Goal: Transaction & Acquisition: Download file/media

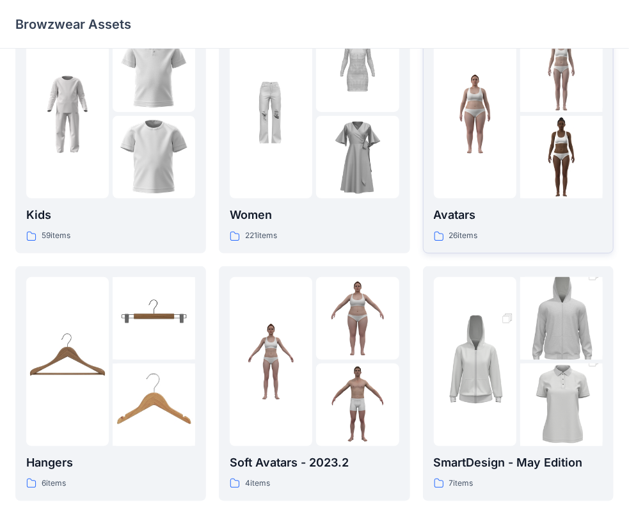
scroll to position [64, 0]
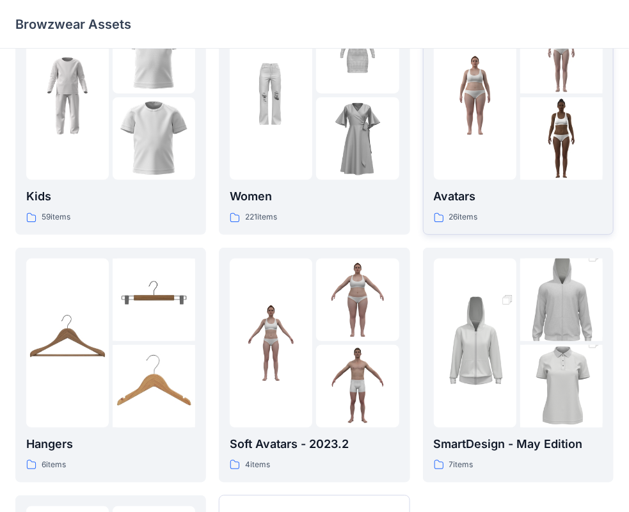
click at [468, 159] on div at bounding box center [475, 95] width 83 height 169
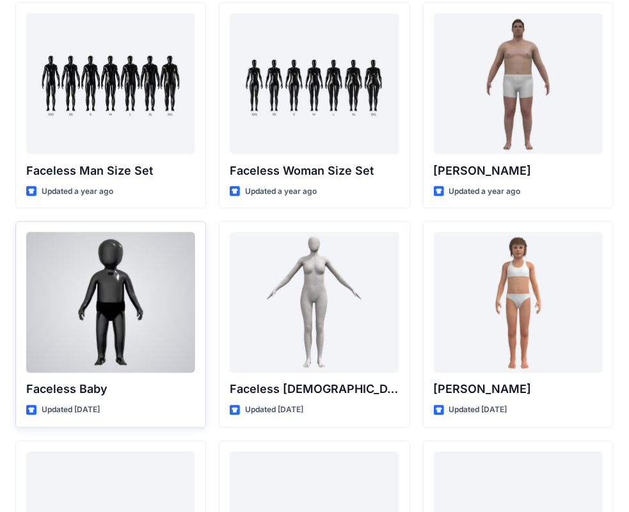
scroll to position [583, 0]
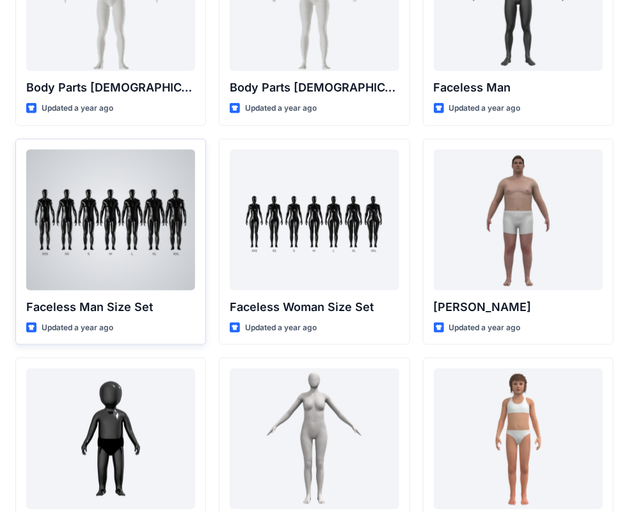
click at [124, 205] on div at bounding box center [110, 220] width 169 height 141
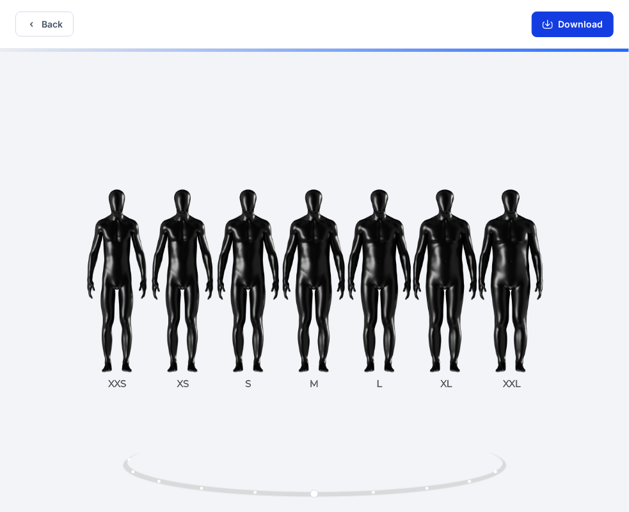
drag, startPoint x: 576, startPoint y: 28, endPoint x: 562, endPoint y: 31, distance: 14.4
click at [576, 27] on button "Download" at bounding box center [573, 25] width 82 height 26
click at [44, 20] on button "Back" at bounding box center [44, 24] width 58 height 25
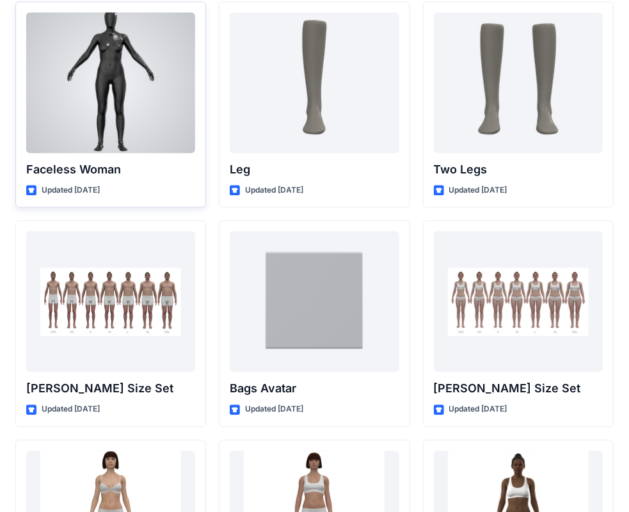
scroll to position [775, 0]
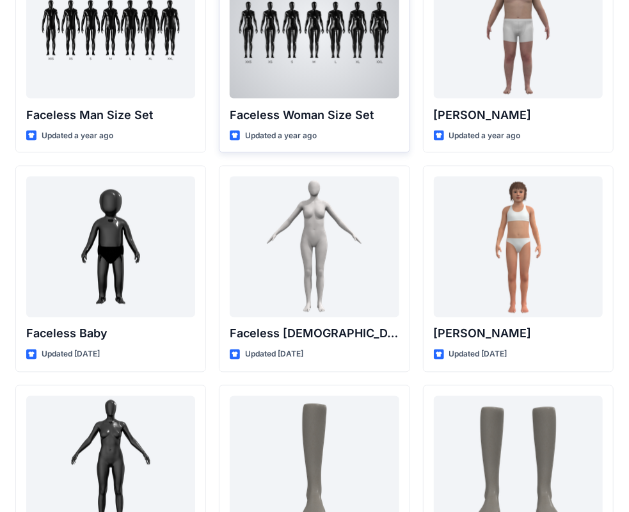
click at [308, 52] on div at bounding box center [314, 28] width 169 height 141
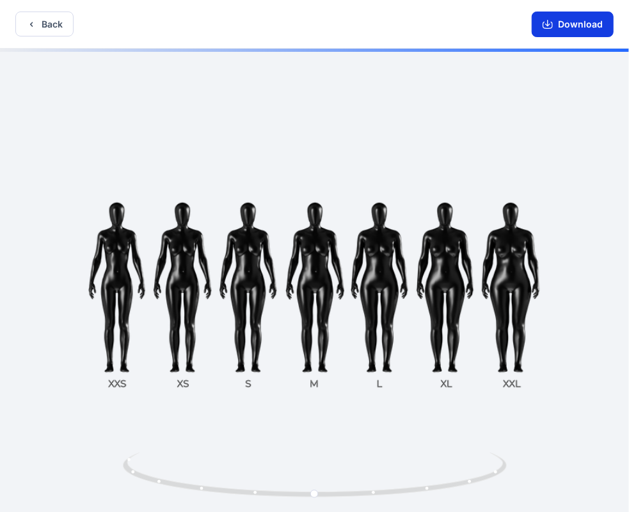
click at [566, 24] on button "Download" at bounding box center [573, 25] width 82 height 26
click at [39, 20] on button "Back" at bounding box center [44, 24] width 58 height 25
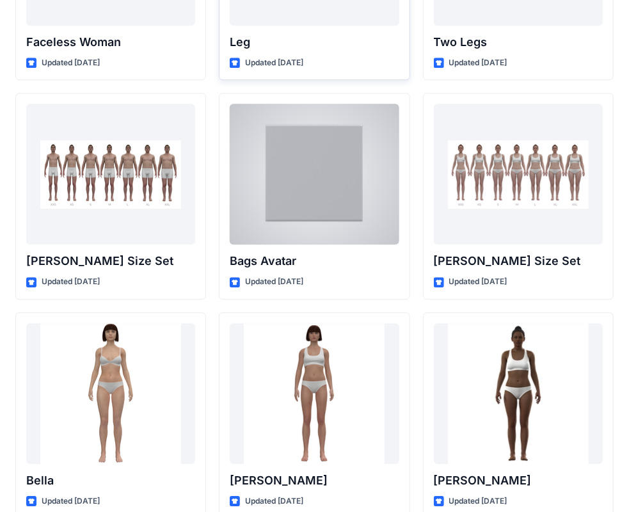
scroll to position [1287, 0]
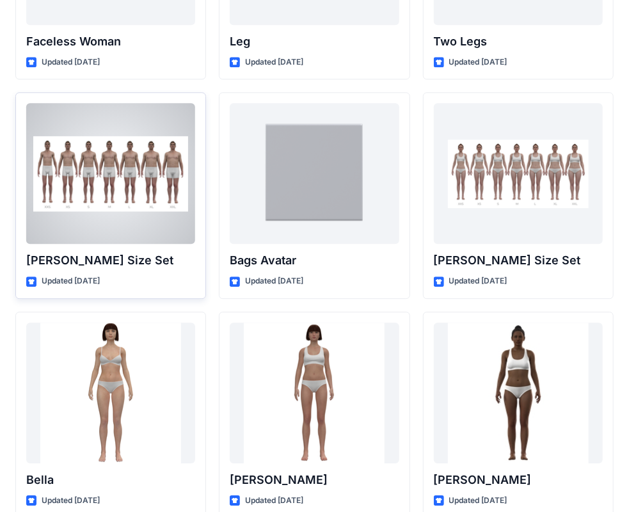
click at [113, 193] on div at bounding box center [110, 173] width 169 height 141
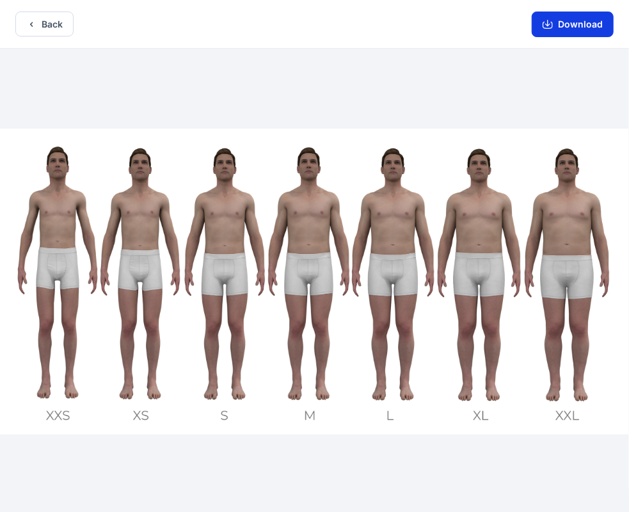
click at [575, 28] on button "Download" at bounding box center [573, 25] width 82 height 26
click at [29, 28] on icon "button" at bounding box center [31, 24] width 10 height 10
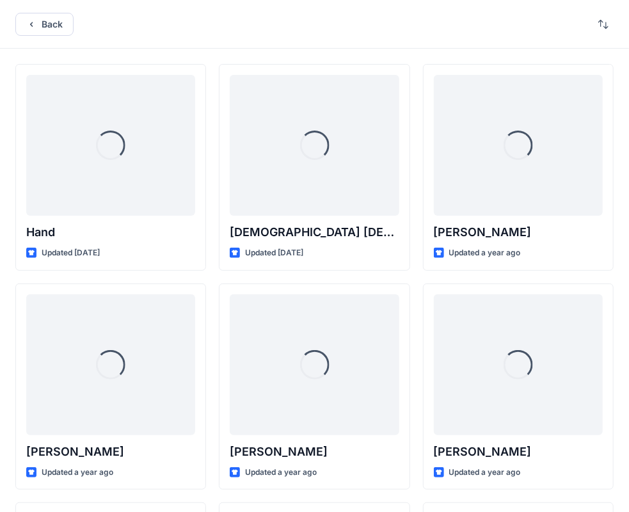
scroll to position [1287, 0]
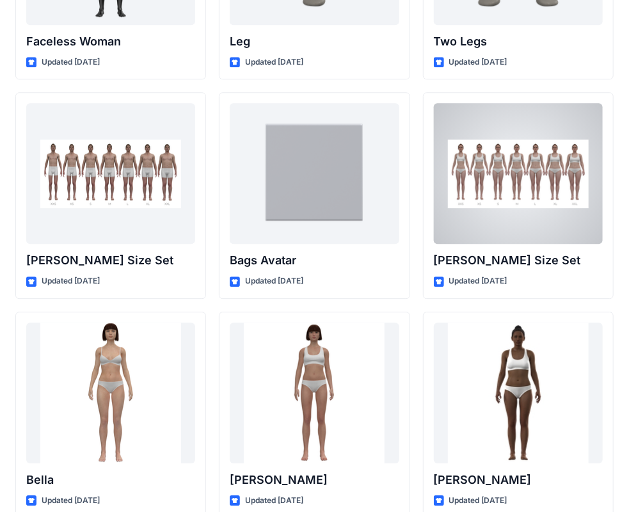
drag, startPoint x: 543, startPoint y: 166, endPoint x: 528, endPoint y: 166, distance: 14.7
click at [542, 166] on div at bounding box center [518, 173] width 169 height 141
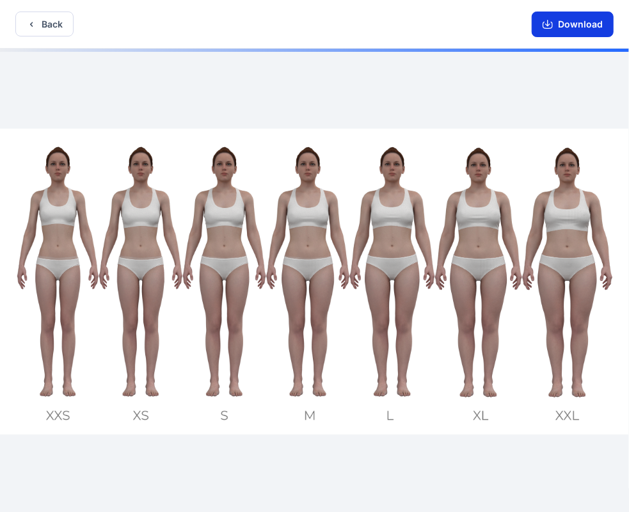
click at [566, 19] on button "Download" at bounding box center [573, 25] width 82 height 26
click at [45, 22] on button "Back" at bounding box center [44, 24] width 58 height 25
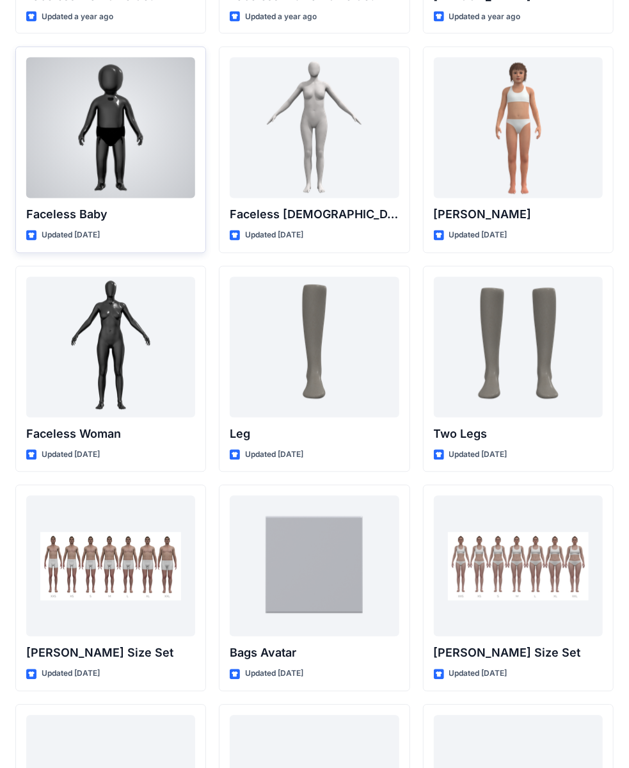
scroll to position [883, 0]
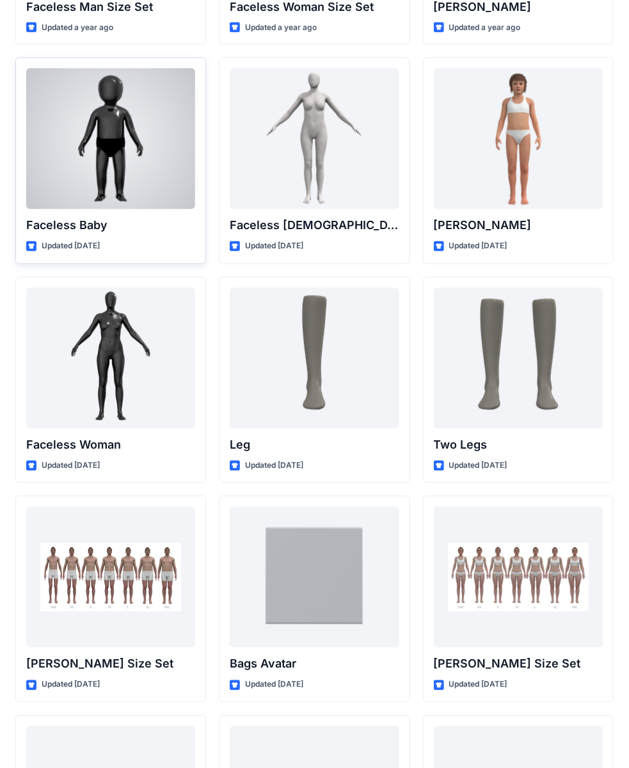
click at [95, 172] on div at bounding box center [110, 138] width 169 height 141
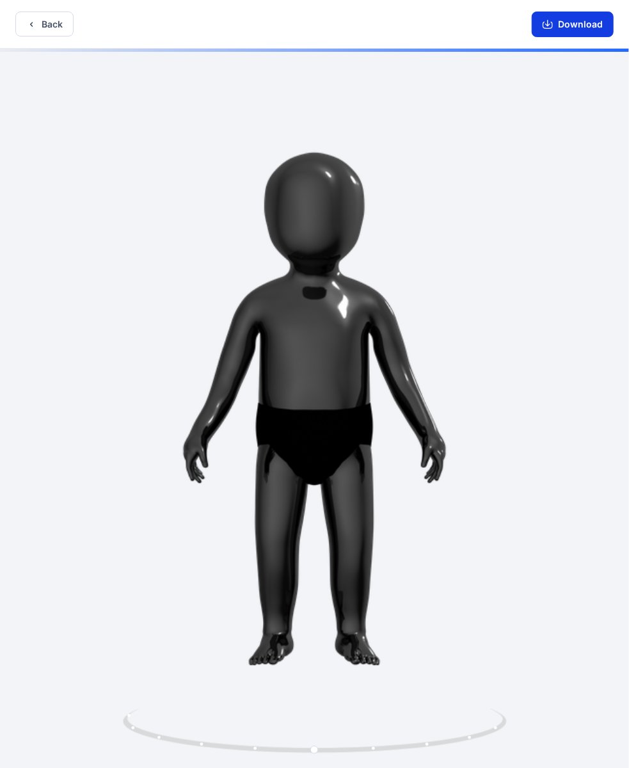
click at [575, 26] on button "Download" at bounding box center [573, 25] width 82 height 26
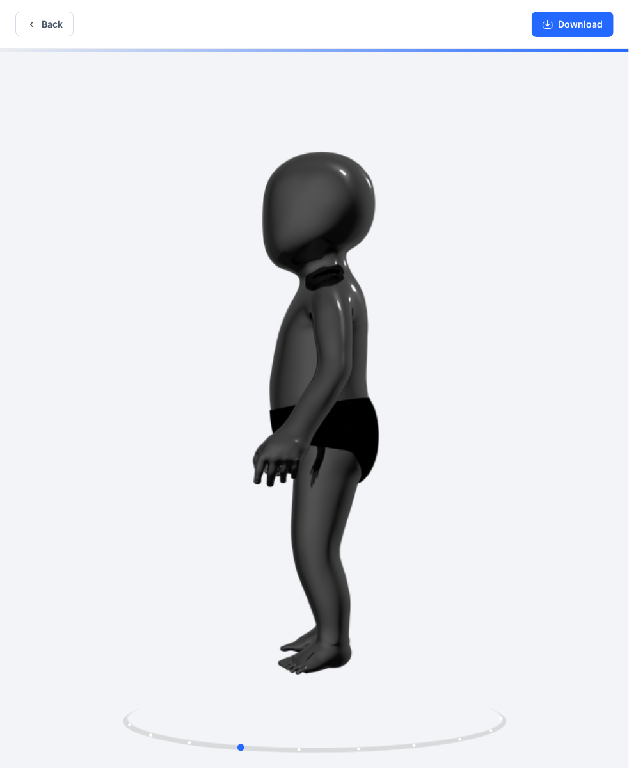
drag, startPoint x: 335, startPoint y: 403, endPoint x: 620, endPoint y: 359, distance: 288.2
click at [620, 359] on div at bounding box center [314, 410] width 629 height 722
click at [40, 20] on button "Back" at bounding box center [44, 24] width 58 height 25
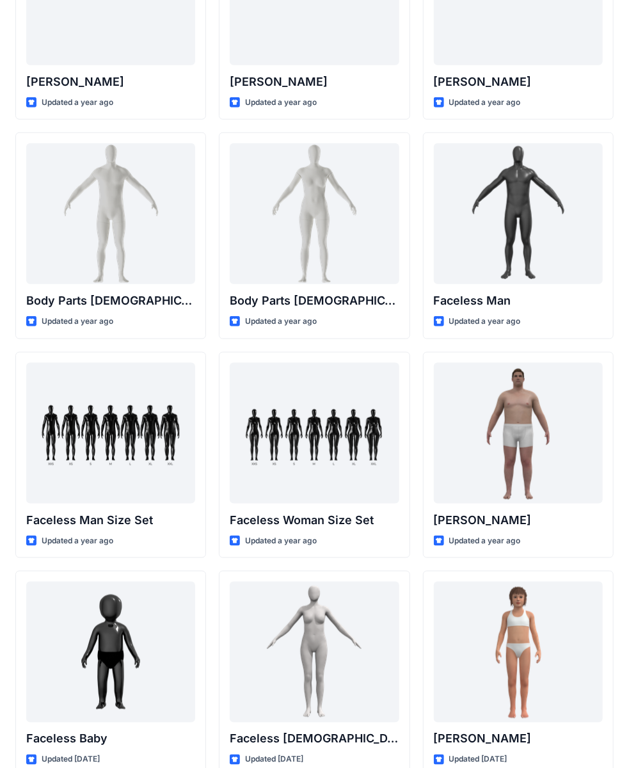
scroll to position [307, 0]
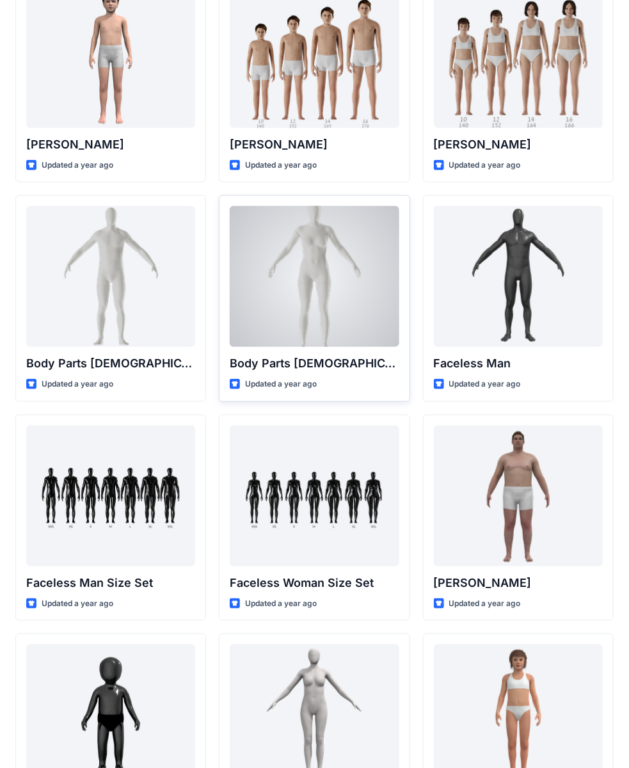
click at [296, 253] on div at bounding box center [314, 276] width 169 height 141
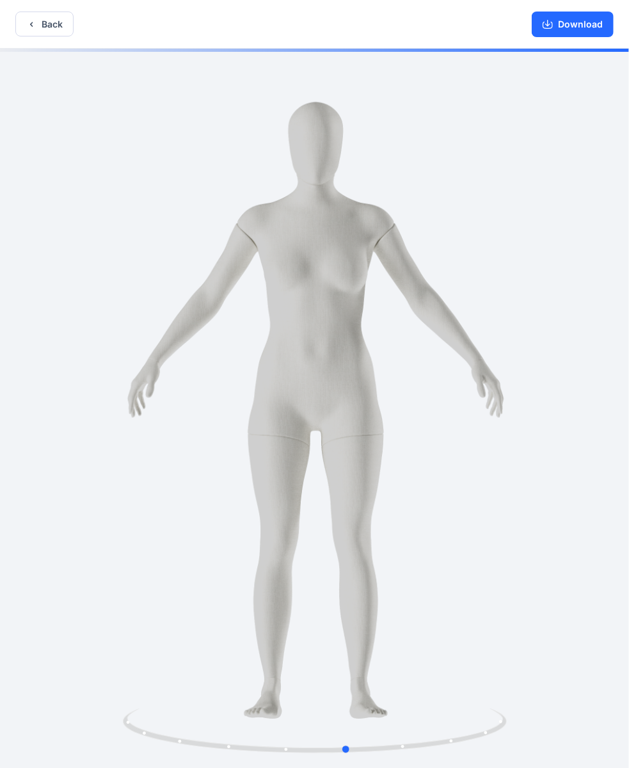
drag, startPoint x: 353, startPoint y: 324, endPoint x: 401, endPoint y: 315, distance: 48.2
click at [401, 315] on div at bounding box center [314, 410] width 629 height 722
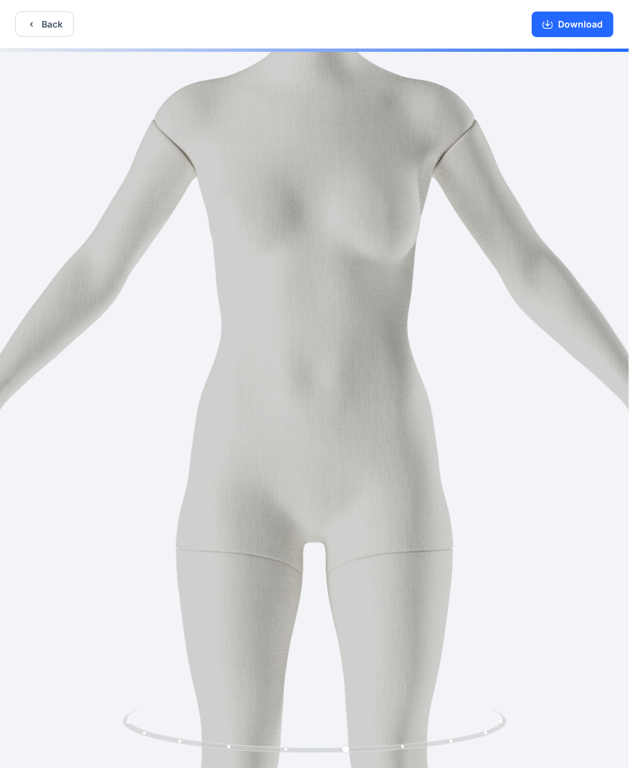
drag, startPoint x: 371, startPoint y: 153, endPoint x: 628, endPoint y: 0, distance: 298.7
click at [370, 235] on img at bounding box center [312, 499] width 1284 height 1284
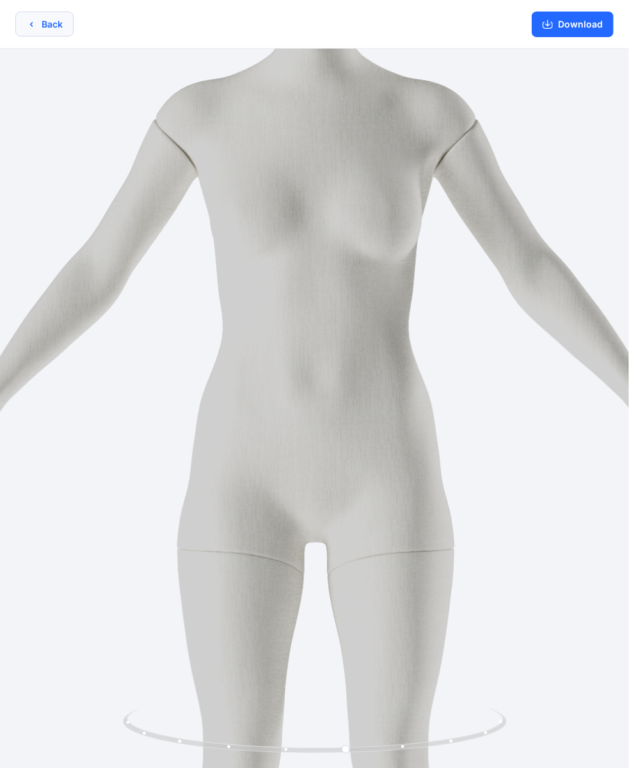
click at [45, 29] on button "Back" at bounding box center [44, 24] width 58 height 25
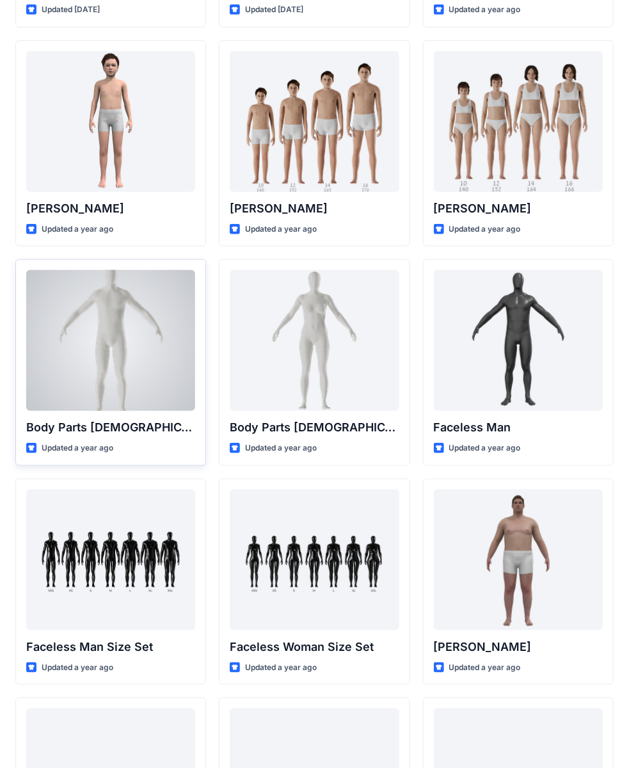
scroll to position [179, 0]
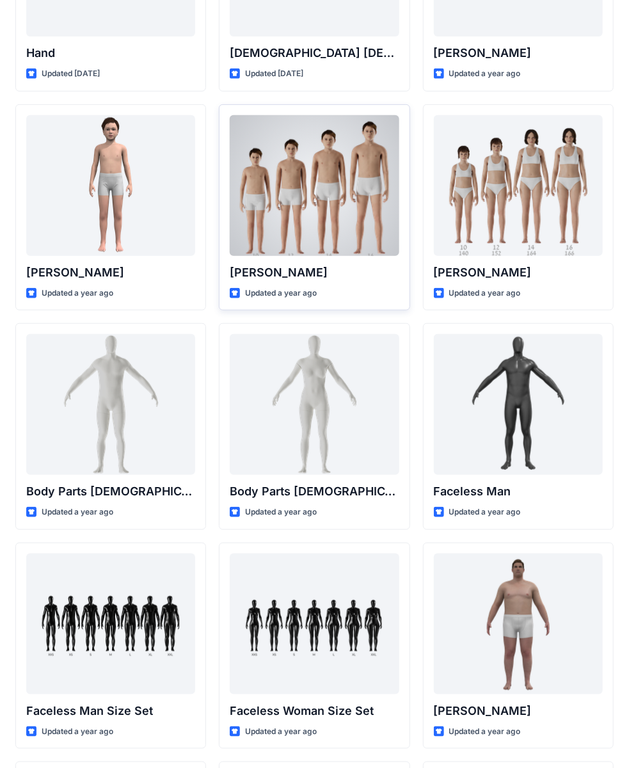
click at [311, 207] on div at bounding box center [314, 185] width 169 height 141
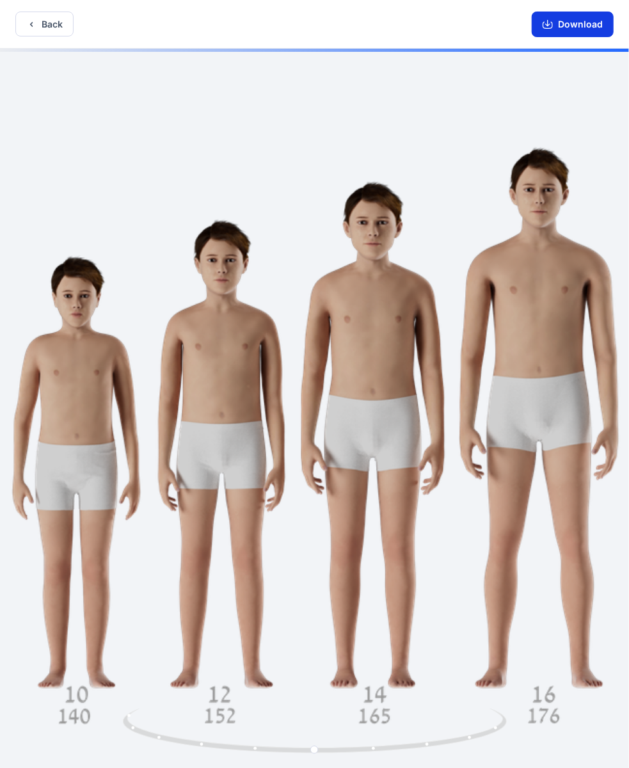
click at [572, 29] on button "Download" at bounding box center [573, 25] width 82 height 26
click at [31, 22] on icon "button" at bounding box center [31, 24] width 3 height 4
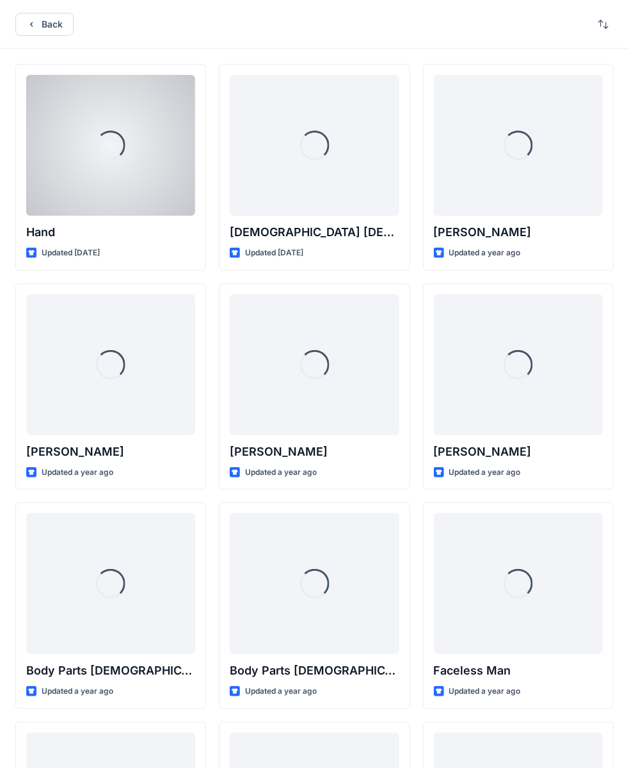
scroll to position [179, 0]
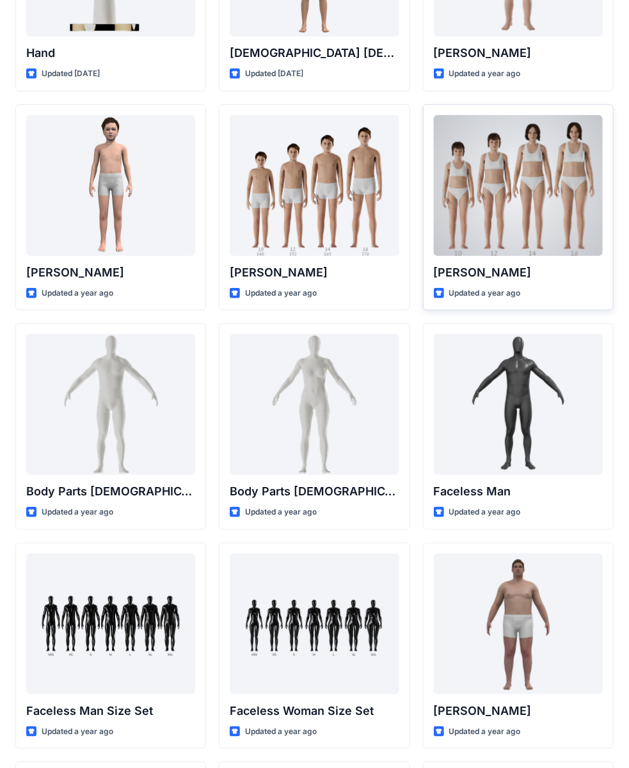
click at [563, 179] on div at bounding box center [518, 185] width 169 height 141
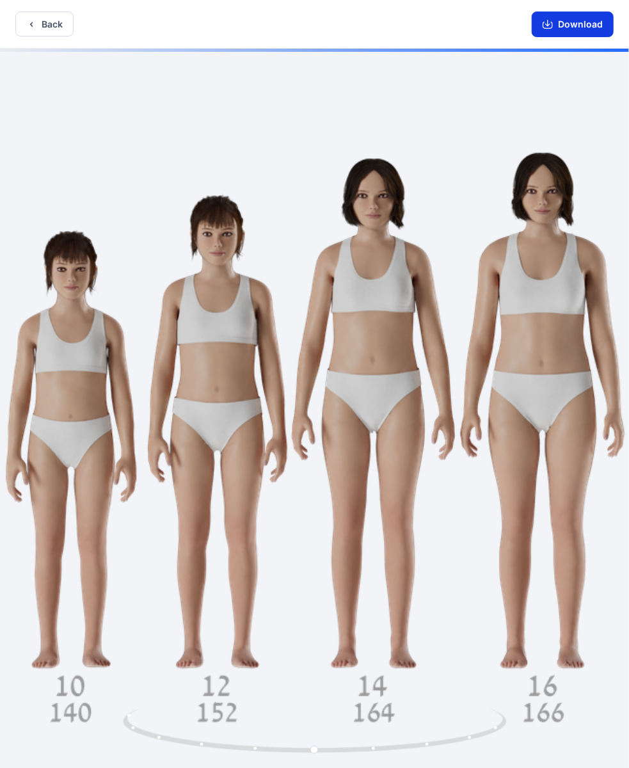
click at [576, 21] on button "Download" at bounding box center [573, 25] width 82 height 26
click at [31, 26] on icon "button" at bounding box center [31, 24] width 10 height 10
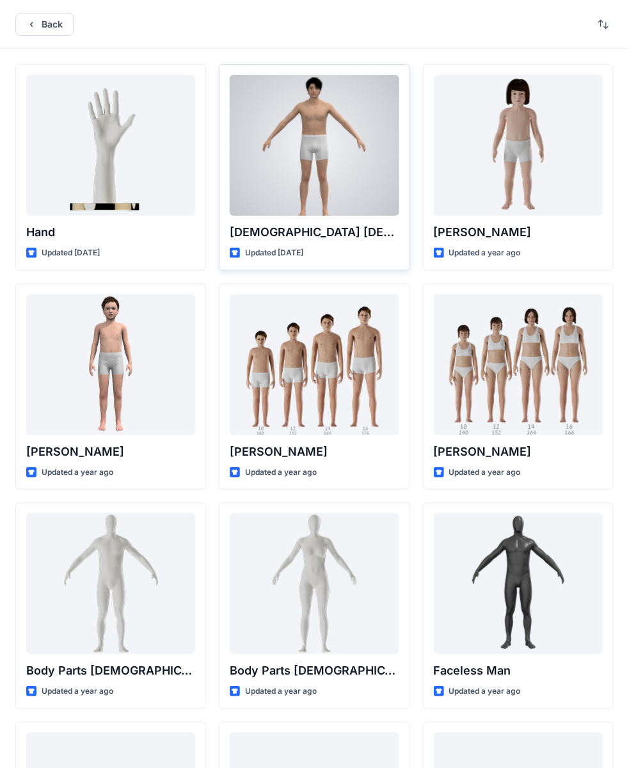
click at [314, 142] on div at bounding box center [314, 145] width 169 height 141
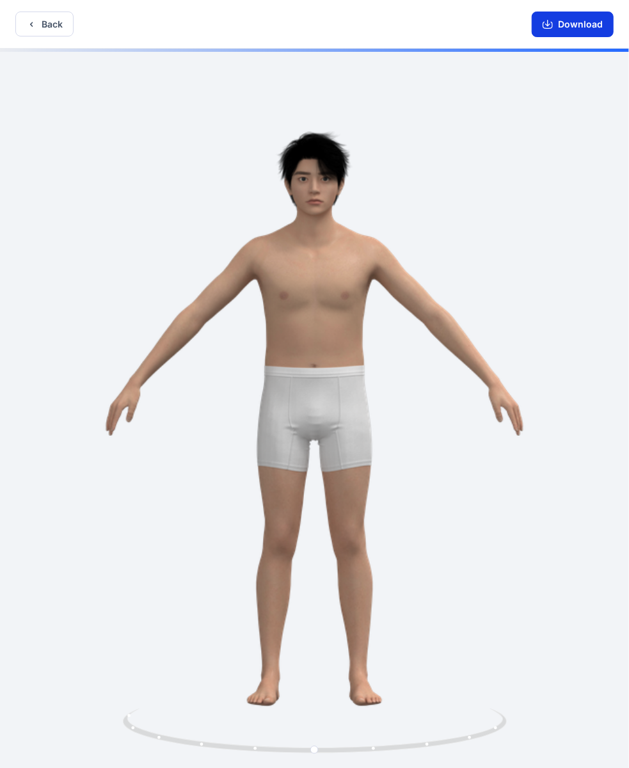
click at [570, 28] on button "Download" at bounding box center [573, 25] width 82 height 26
click at [51, 20] on button "Back" at bounding box center [44, 24] width 58 height 25
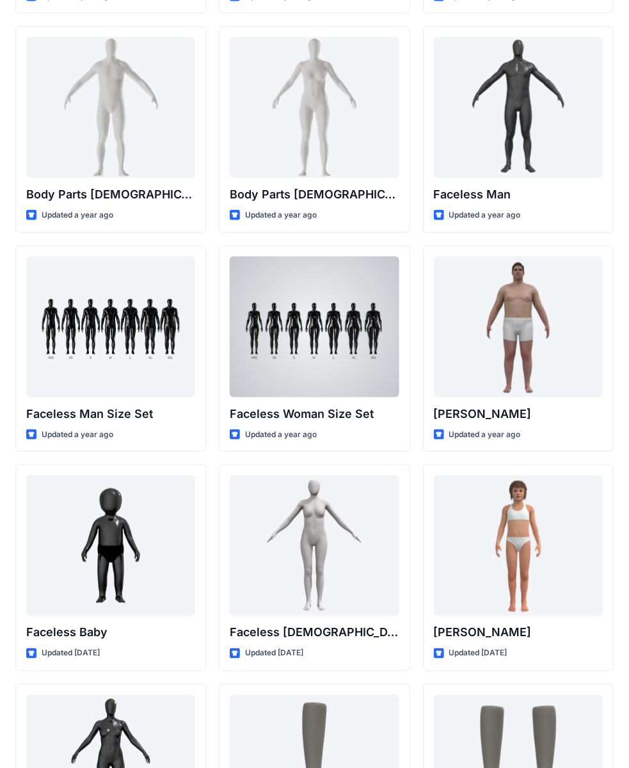
scroll to position [179, 0]
